Goal: Information Seeking & Learning: Learn about a topic

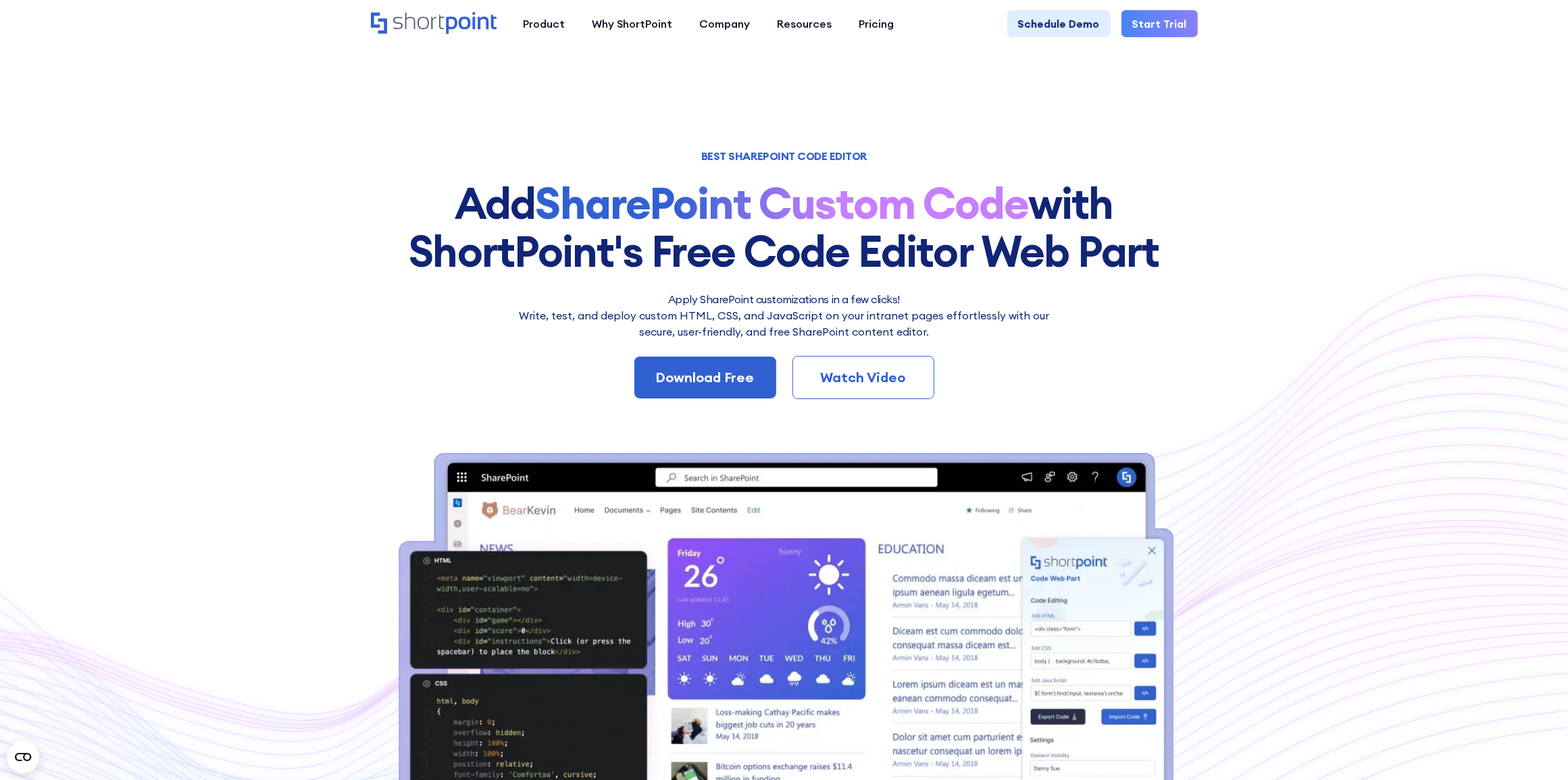
click at [491, 369] on div "Download Free Watch Video" at bounding box center [784, 377] width 827 height 43
click at [674, 222] on strong "SharePoint Custom Code" at bounding box center [783, 203] width 493 height 54
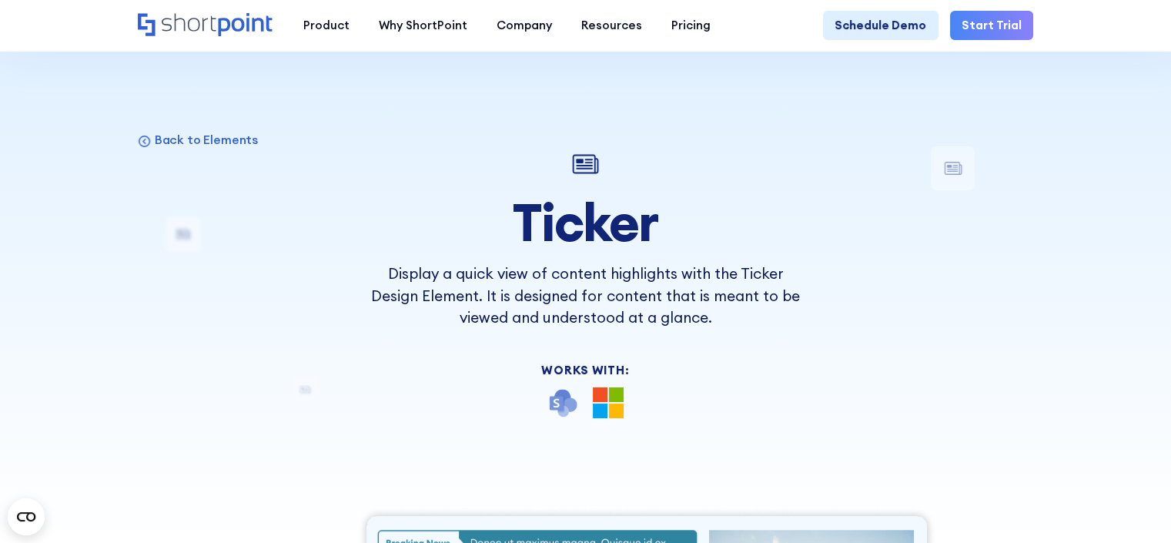
drag, startPoint x: 1060, startPoint y: 333, endPoint x: 1063, endPoint y: -1, distance: 334.2
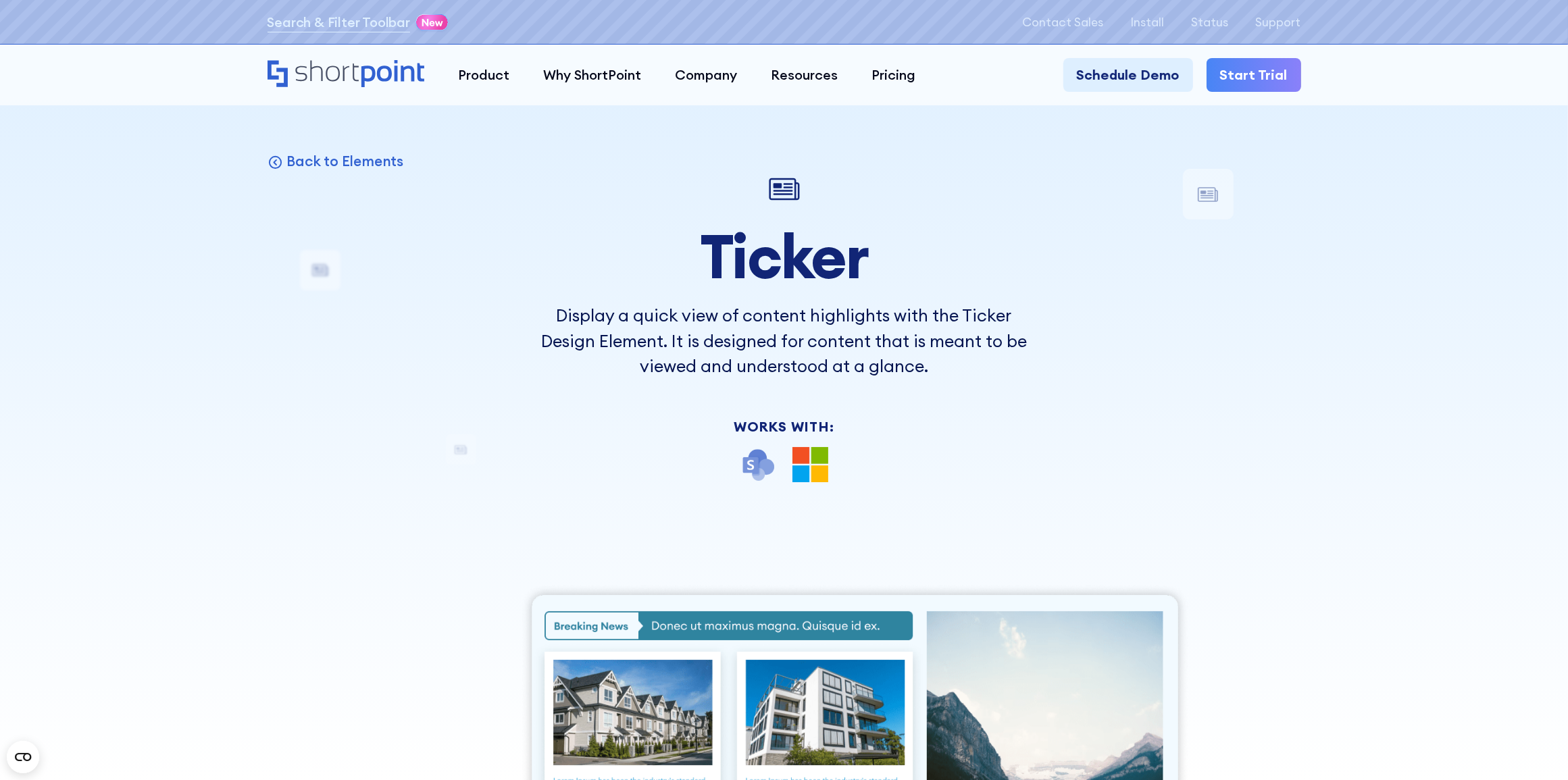
click at [1027, 285] on div "Back to Elements Ticker Display a quick view of content highlights with the Tic…" at bounding box center [784, 640] width 1034 height 944
click at [232, 334] on div at bounding box center [784, 390] width 1568 height 780
click at [770, 272] on h1 "Ticker" at bounding box center [784, 256] width 506 height 67
drag, startPoint x: 770, startPoint y: 272, endPoint x: 460, endPoint y: 360, distance: 322.2
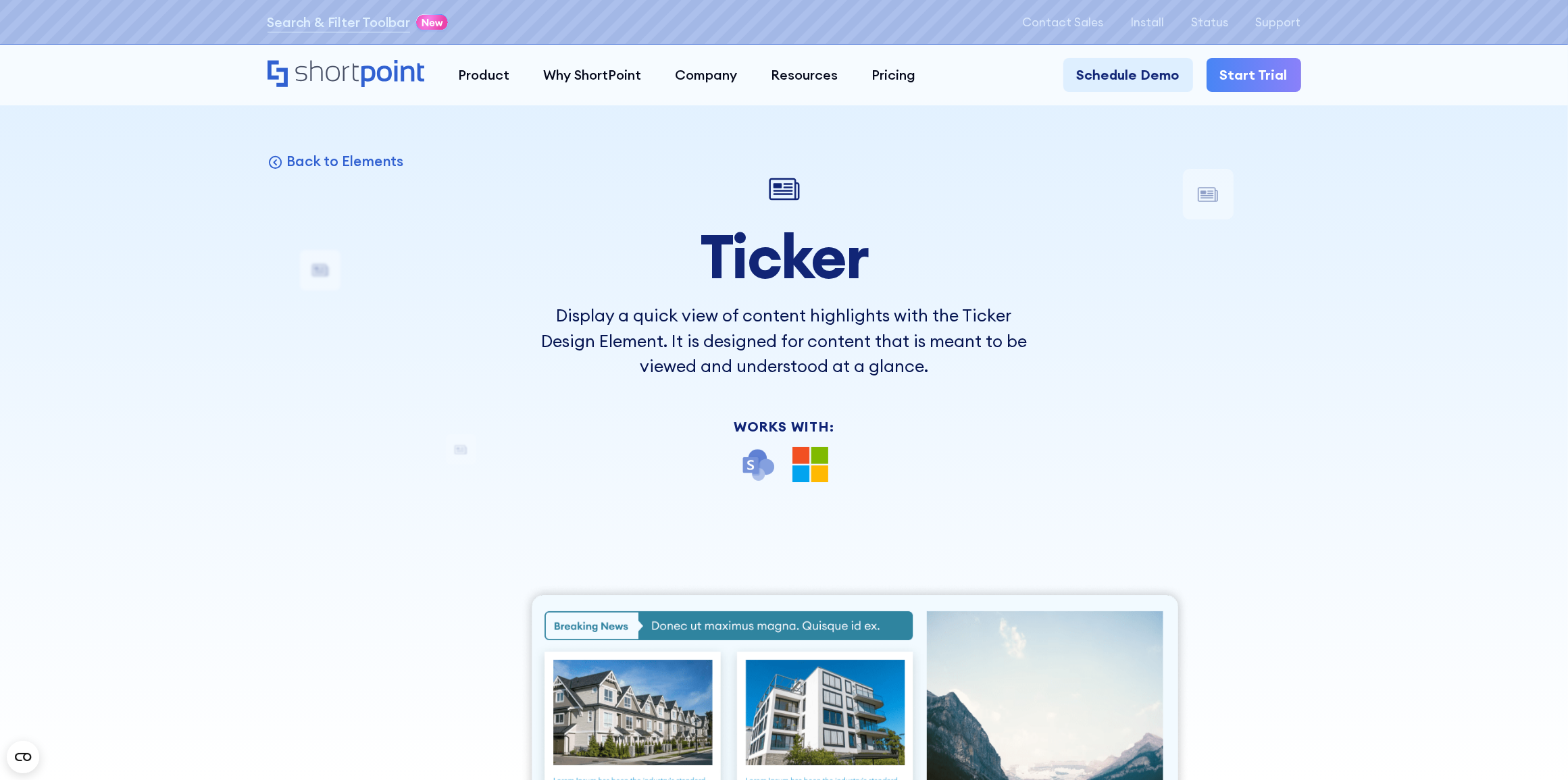
click at [460, 360] on div "Back to Elements Ticker Display a quick view of content highlights with the Tic…" at bounding box center [784, 640] width 1034 height 944
